Goal: Find specific page/section: Find specific page/section

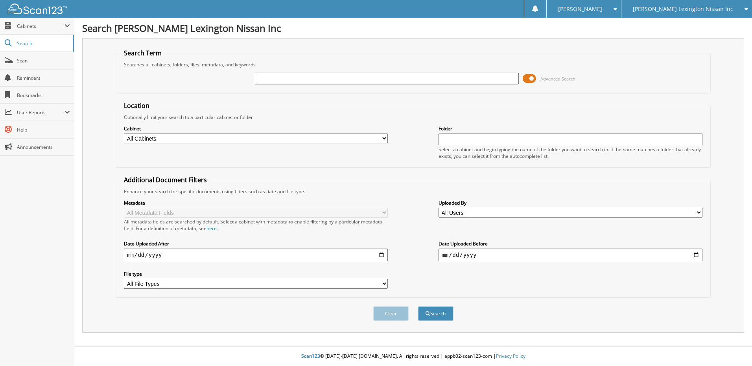
click at [305, 78] on input "text" at bounding box center [387, 79] width 264 height 12
type input "SZ001736"
click at [418, 307] on button "Search" at bounding box center [435, 314] width 35 height 15
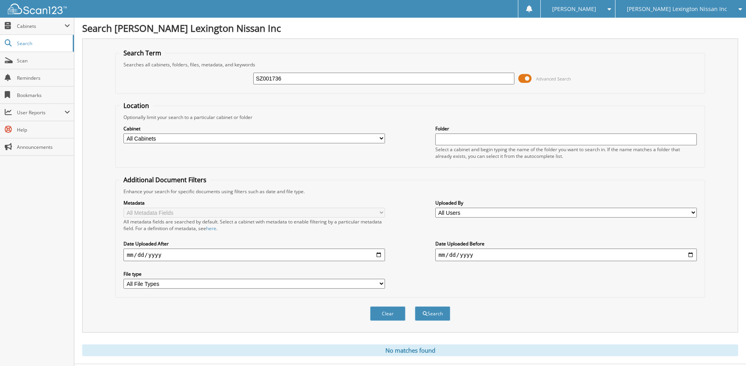
drag, startPoint x: 388, startPoint y: 314, endPoint x: 379, endPoint y: 300, distance: 15.9
click at [386, 311] on button "Clear" at bounding box center [387, 314] width 35 height 15
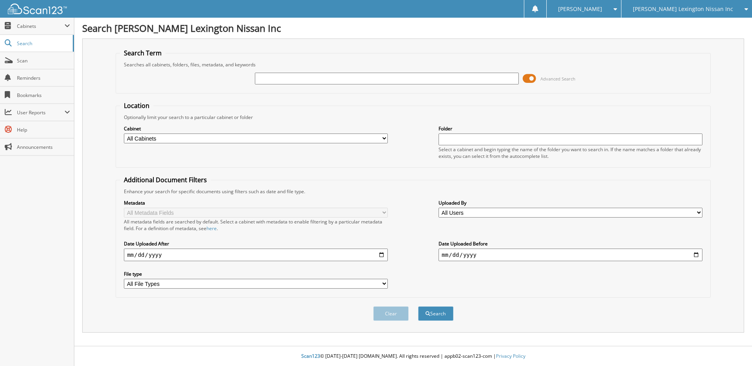
click at [745, 7] on icon at bounding box center [743, 9] width 7 height 6
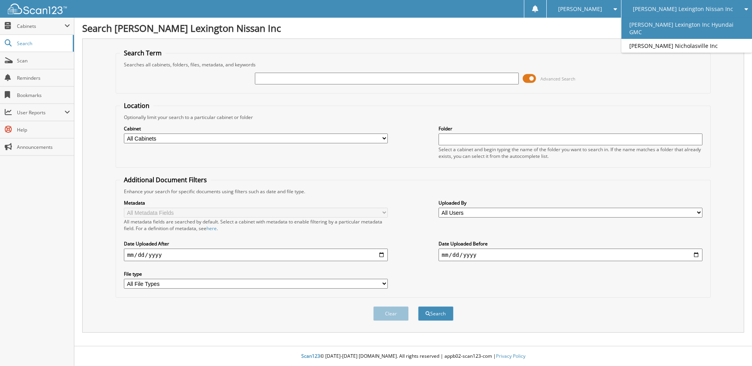
click at [662, 19] on link "[PERSON_NAME] Lexington Inc Hyundai GMC" at bounding box center [686, 28] width 131 height 21
